Goal: Task Accomplishment & Management: Complete application form

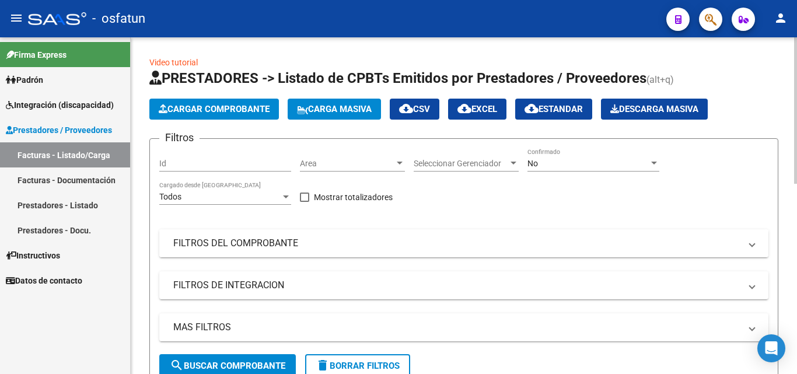
click at [253, 244] on mat-panel-title "FILTROS DEL COMPROBANTE" at bounding box center [456, 243] width 567 height 13
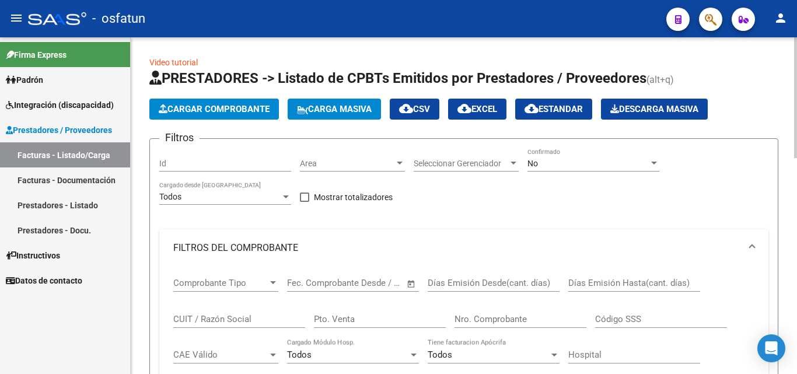
click at [433, 156] on div "Seleccionar Gerenciador Seleccionar Gerenciador" at bounding box center [466, 159] width 105 height 23
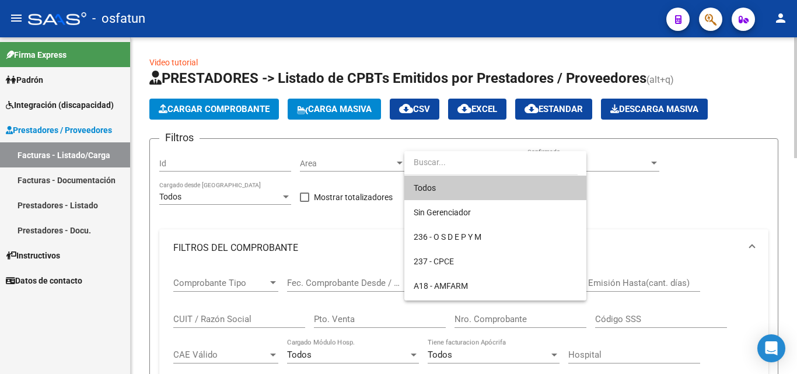
click at [452, 185] on span "Todos" at bounding box center [495, 188] width 163 height 25
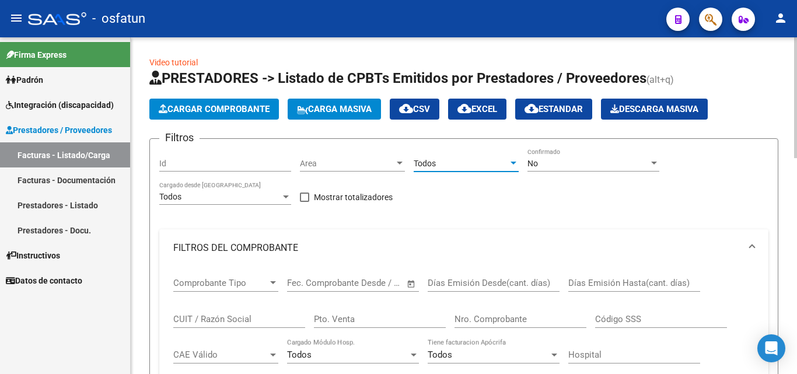
click at [575, 161] on div "No" at bounding box center [587, 164] width 121 height 10
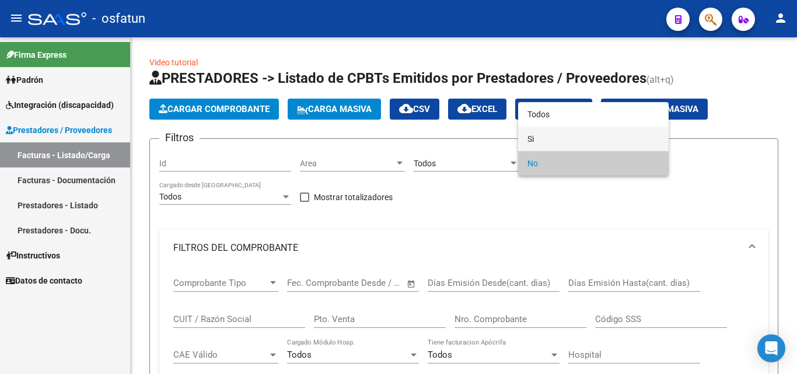
click at [550, 134] on span "Si" at bounding box center [593, 139] width 132 height 25
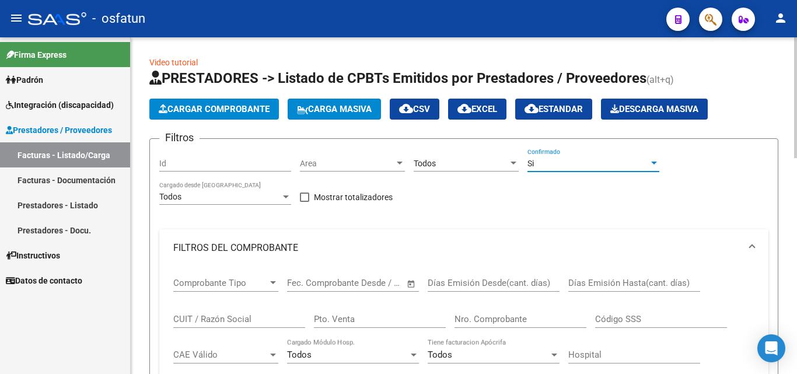
click at [221, 320] on input "CUIT / Razón Social" at bounding box center [239, 319] width 132 height 11
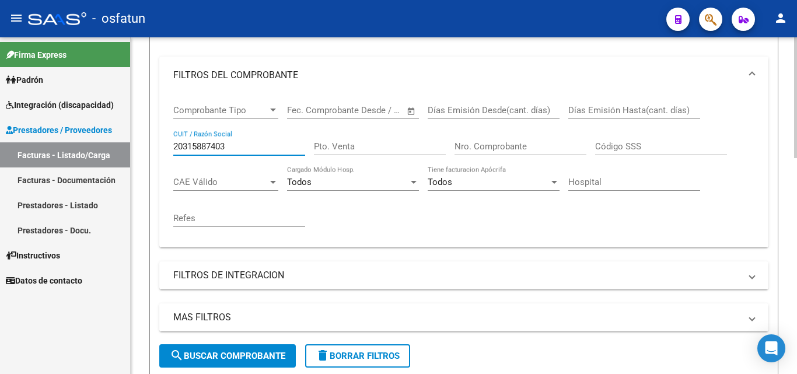
scroll to position [233, 0]
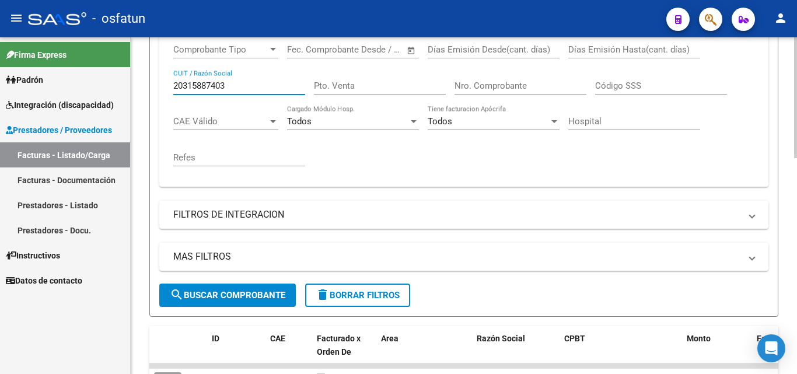
type input "20315887403"
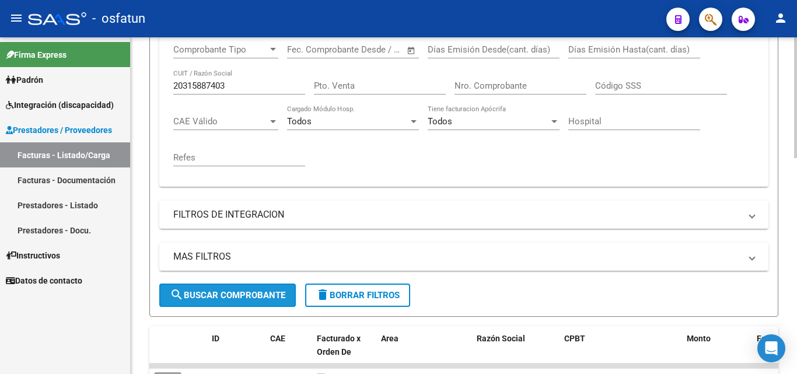
click at [231, 303] on button "search Buscar Comprobante" at bounding box center [227, 295] width 137 height 23
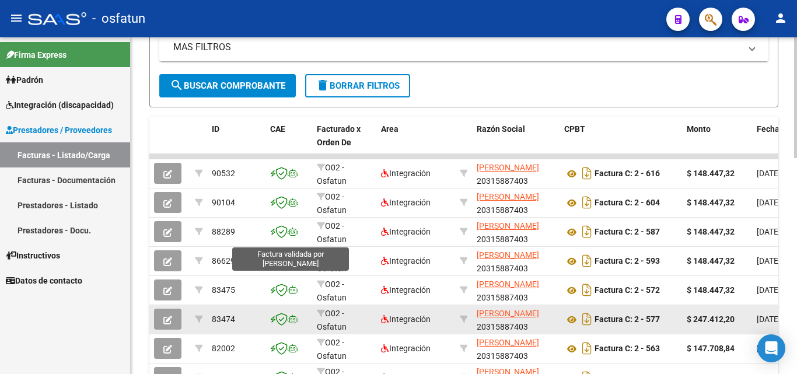
scroll to position [525, 0]
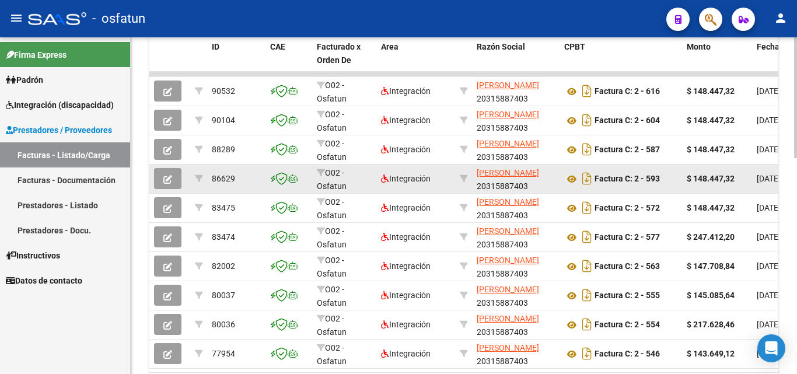
click at [174, 175] on button "button" at bounding box center [167, 178] width 27 height 21
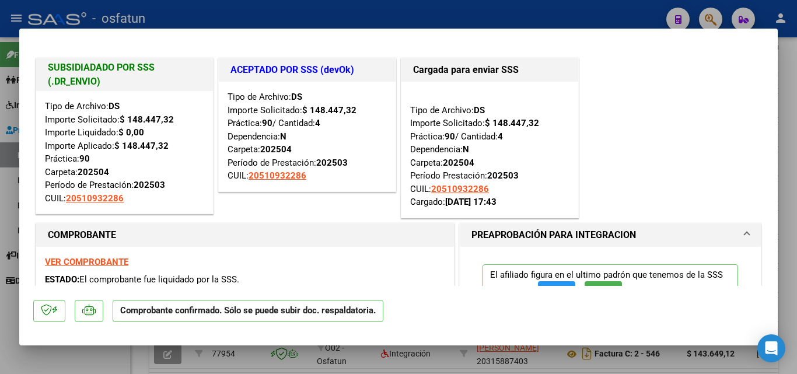
click at [785, 50] on div at bounding box center [398, 187] width 797 height 374
type input "$ 0,00"
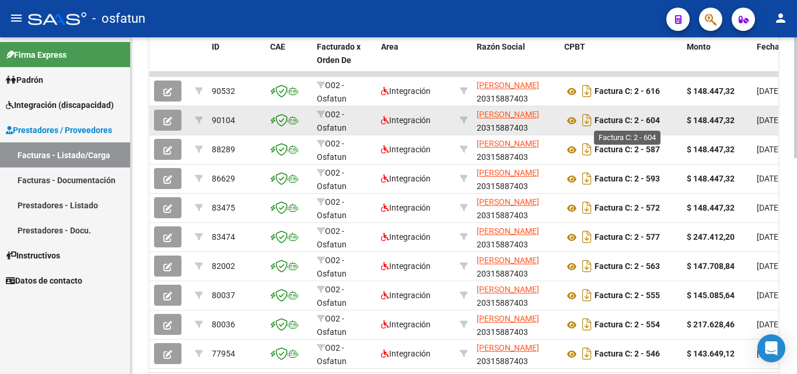
click at [638, 116] on strong "Factura C: 2 - 604" at bounding box center [627, 120] width 65 height 9
click at [170, 121] on icon "button" at bounding box center [167, 121] width 9 height 9
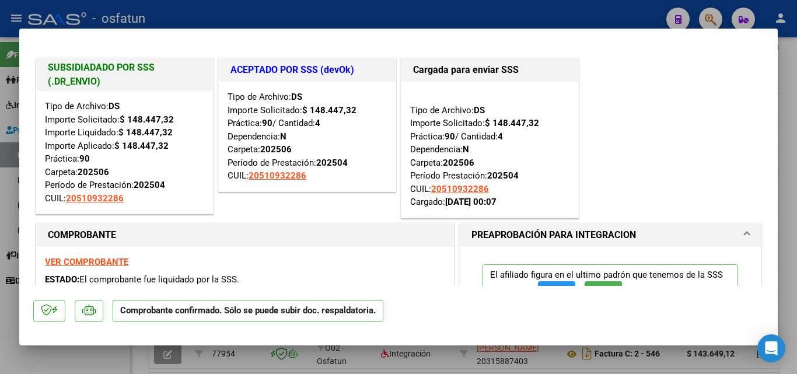
click at [779, 71] on div at bounding box center [398, 187] width 797 height 374
type input "$ 0,00"
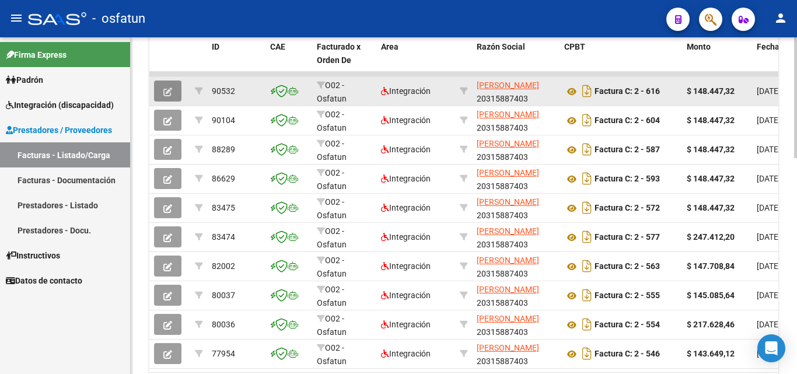
click at [170, 84] on button "button" at bounding box center [167, 91] width 27 height 21
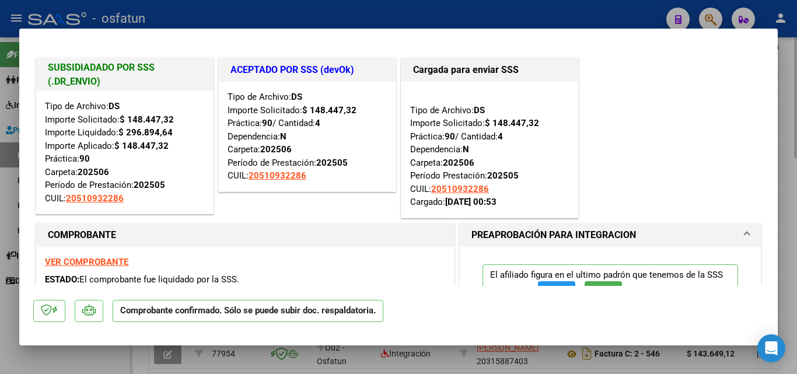
click at [786, 53] on div at bounding box center [398, 187] width 797 height 374
type input "$ 0,00"
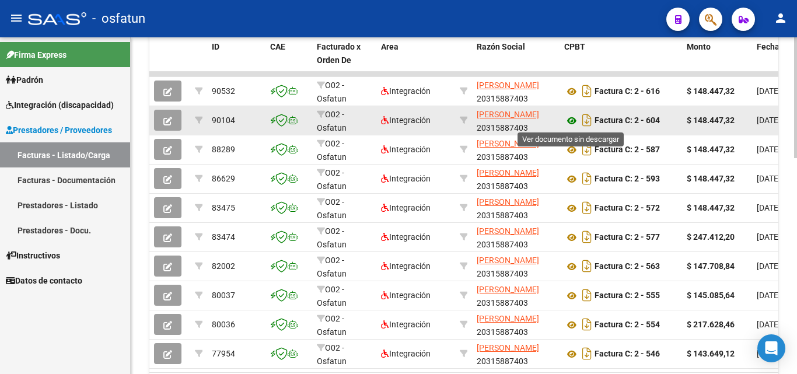
click at [574, 120] on icon at bounding box center [571, 121] width 15 height 14
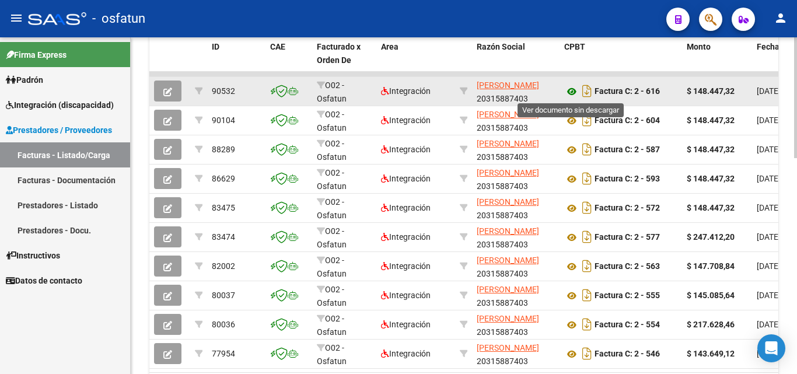
click at [574, 92] on icon at bounding box center [571, 92] width 15 height 14
